Goal: Transaction & Acquisition: Purchase product/service

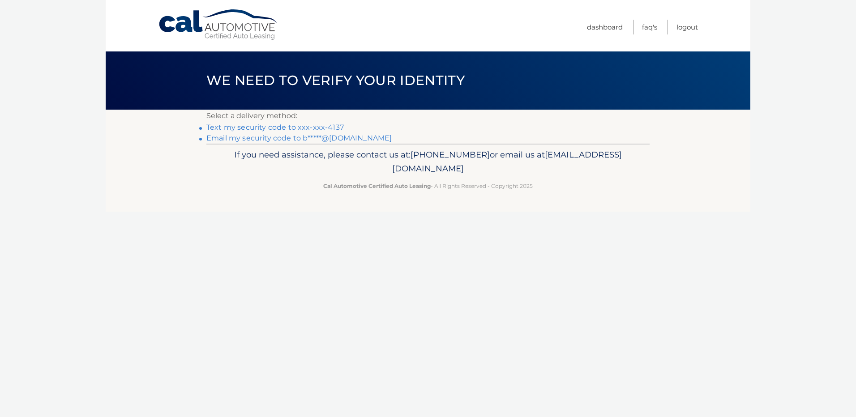
click at [305, 128] on link "Text my security code to xxx-xxx-4137" at bounding box center [274, 127] width 137 height 9
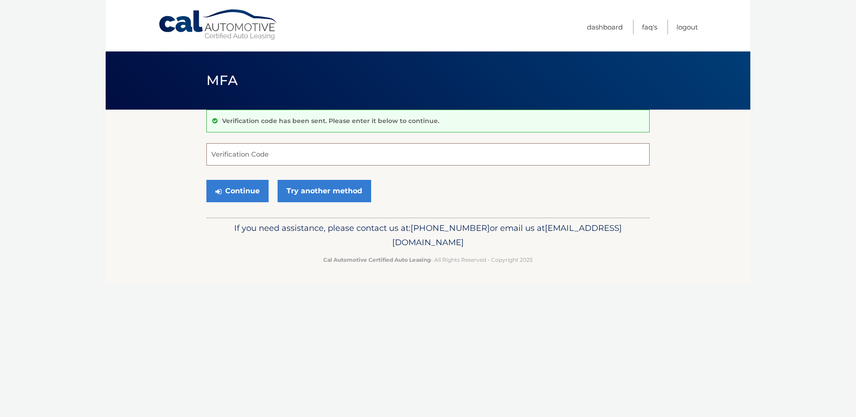
click at [288, 155] on input "Verification Code" at bounding box center [427, 154] width 443 height 22
type input "351249"
click at [240, 190] on button "Continue" at bounding box center [237, 191] width 62 height 22
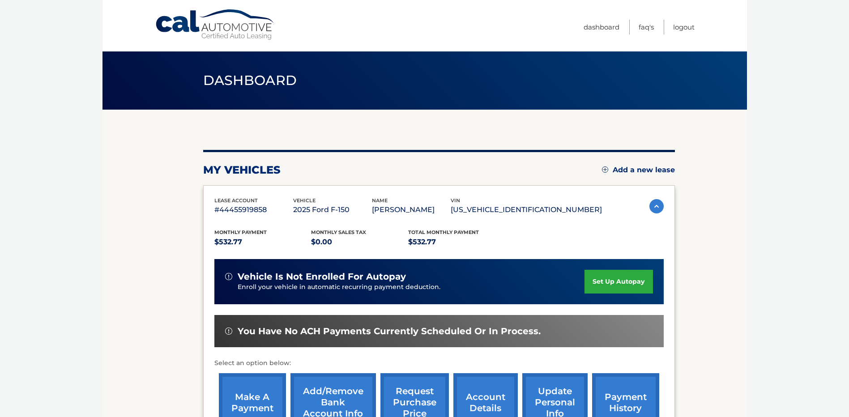
click at [253, 391] on link "make a payment" at bounding box center [252, 402] width 67 height 59
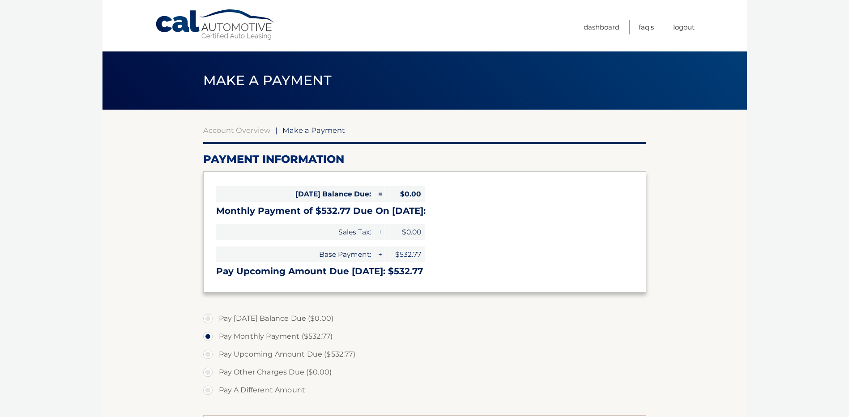
select select "ZTBkZjM4MTEtOTM0ZC00NzlmLTg2N2ItOGNmZmE2YjBmNzM4"
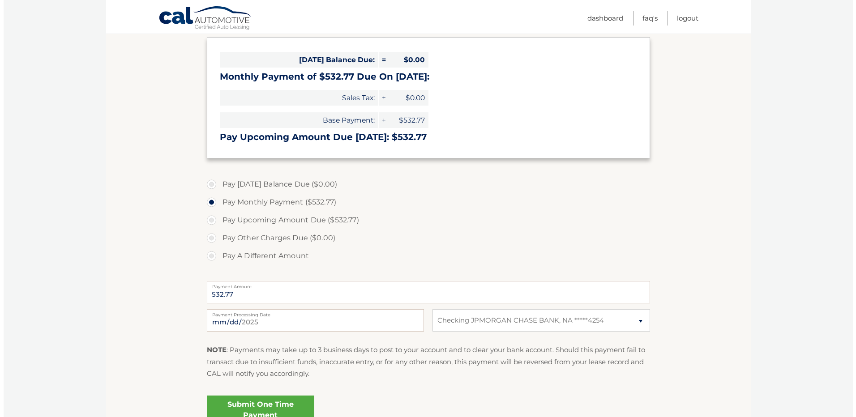
scroll to position [179, 0]
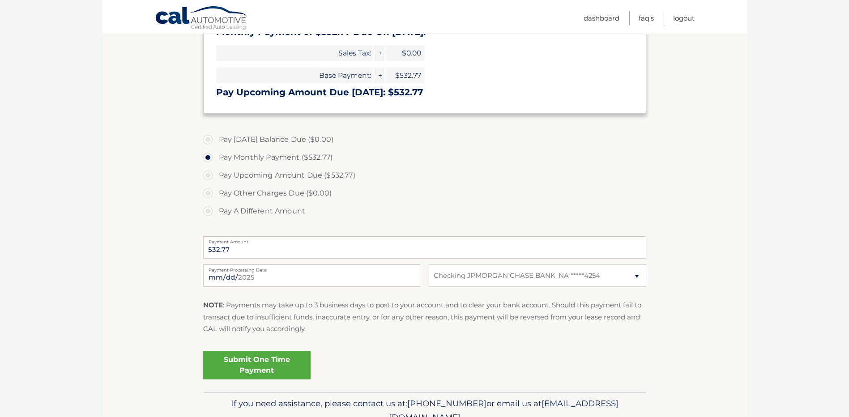
click at [268, 365] on link "Submit One Time Payment" at bounding box center [256, 365] width 107 height 29
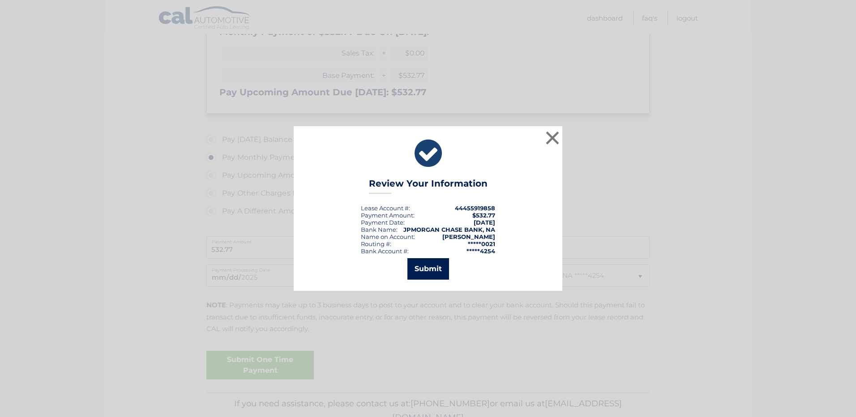
click at [422, 271] on button "Submit" at bounding box center [428, 268] width 42 height 21
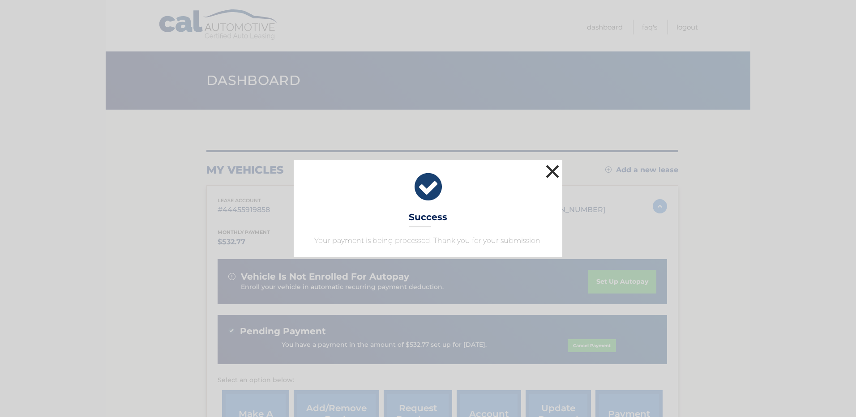
click at [550, 172] on button "×" at bounding box center [552, 171] width 18 height 18
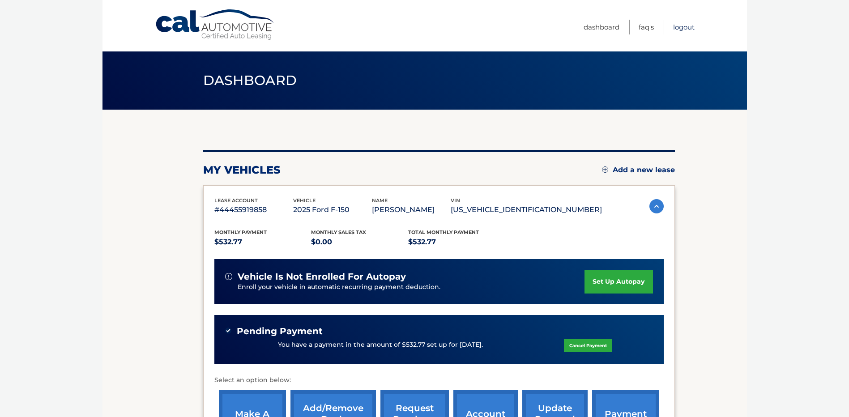
click at [690, 26] on link "Logout" at bounding box center [683, 27] width 21 height 15
